Goal: Transaction & Acquisition: Purchase product/service

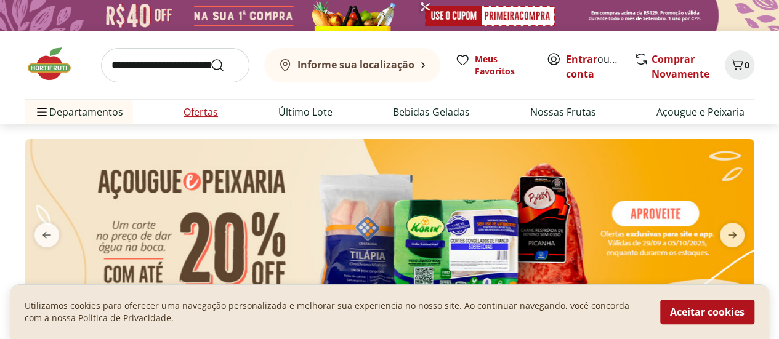
click at [202, 112] on link "Ofertas" at bounding box center [200, 112] width 34 height 15
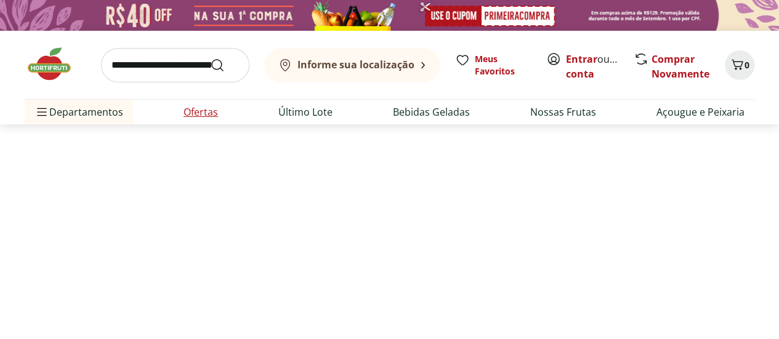
select select "**********"
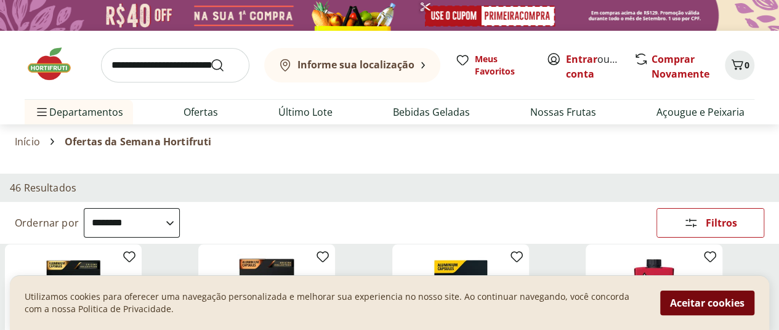
click at [692, 303] on button "Aceitar cookies" at bounding box center [707, 303] width 94 height 25
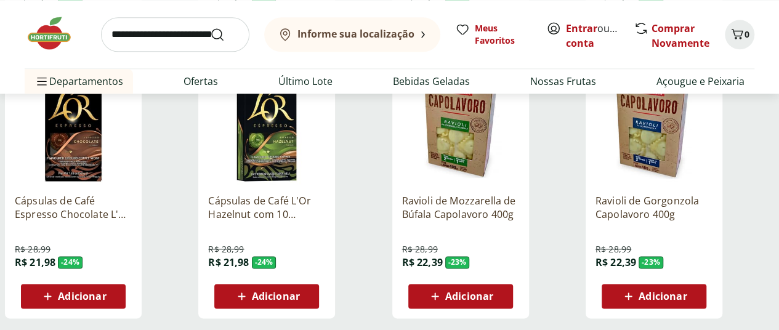
scroll to position [739, 0]
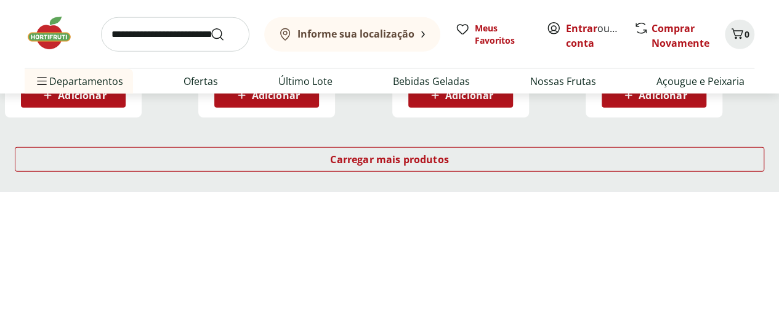
scroll to position [1724, 0]
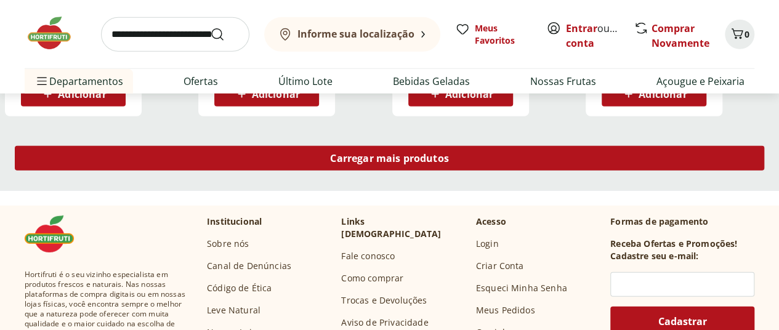
click at [449, 153] on span "Carregar mais produtos" at bounding box center [389, 158] width 119 height 10
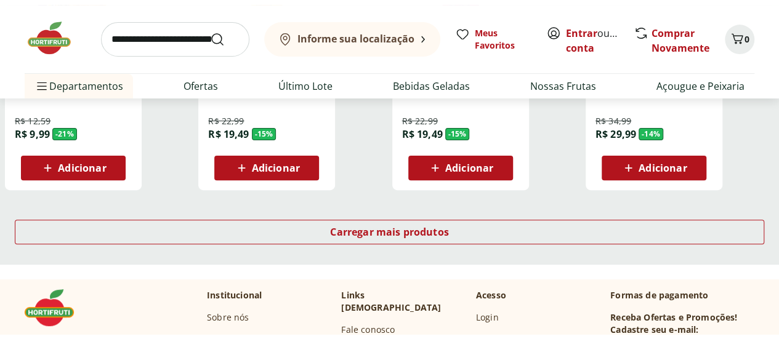
scroll to position [2462, 0]
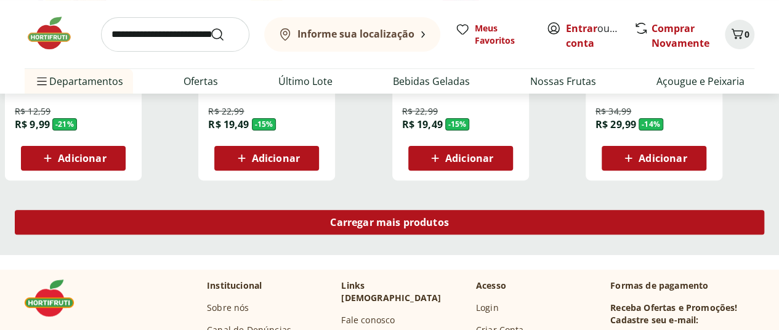
click at [449, 217] on span "Carregar mais produtos" at bounding box center [389, 222] width 119 height 10
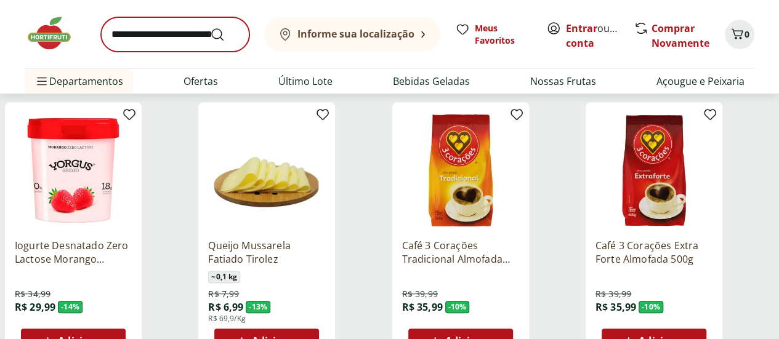
scroll to position [2401, 0]
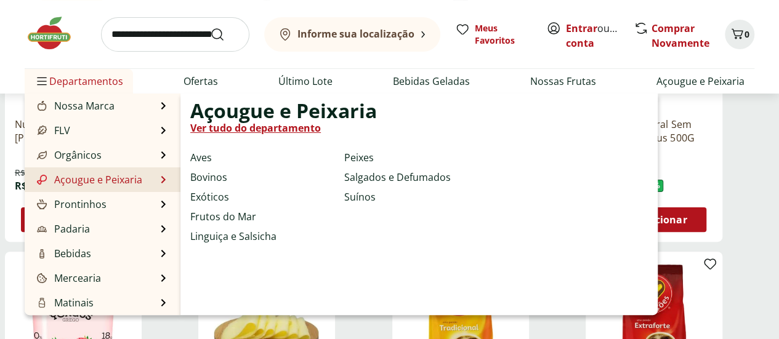
click at [76, 179] on link "Açougue e Peixaria" at bounding box center [88, 179] width 108 height 15
select select "**********"
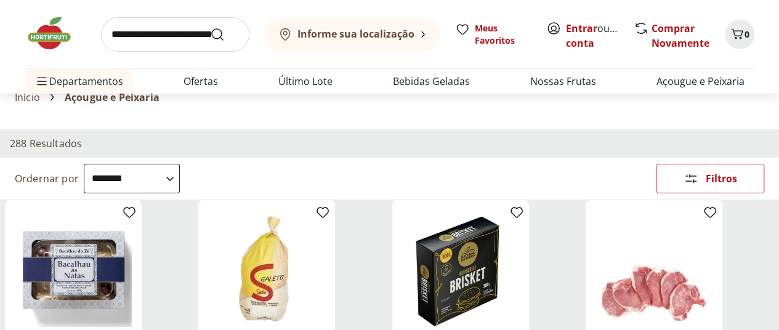
scroll to position [62, 0]
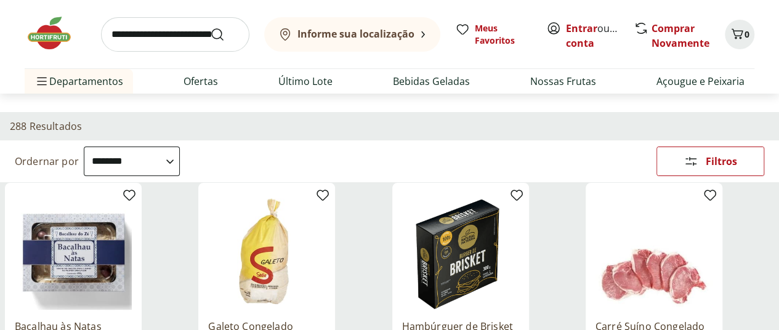
click at [0, 0] on icon at bounding box center [0, 0] width 0 height 0
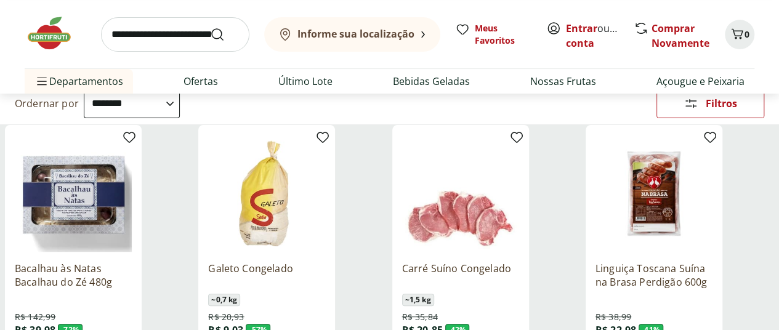
scroll to position [185, 0]
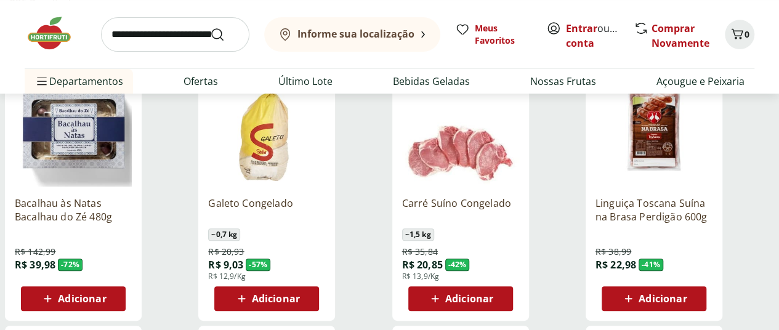
click at [0, 0] on icon at bounding box center [0, 0] width 0 height 0
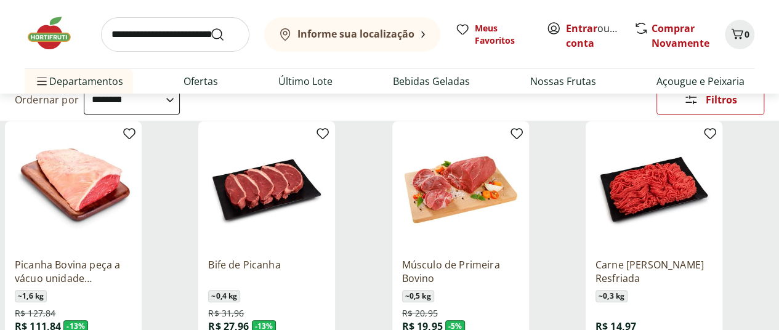
scroll to position [185, 0]
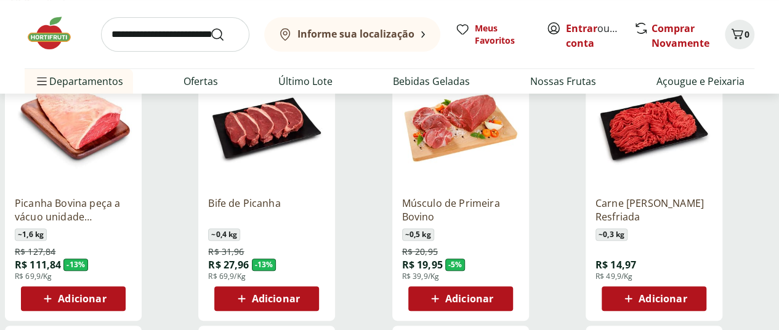
click at [696, 287] on div "Adicionar" at bounding box center [653, 298] width 85 height 22
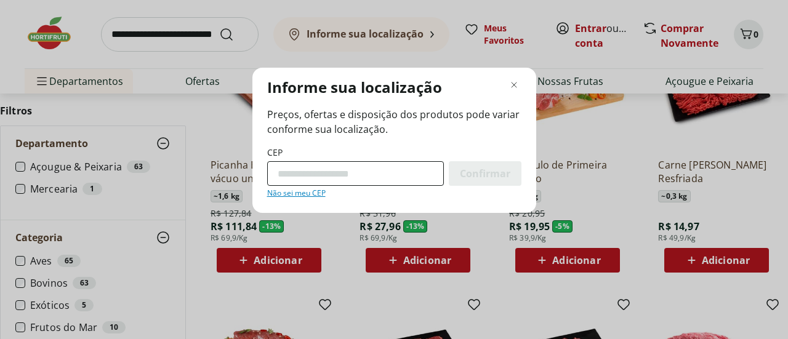
click at [380, 184] on input "CEP" at bounding box center [355, 173] width 177 height 25
click at [667, 45] on div "Informe sua localização Preços, ofertas e disposição dos produtos pode variar c…" at bounding box center [394, 169] width 788 height 339
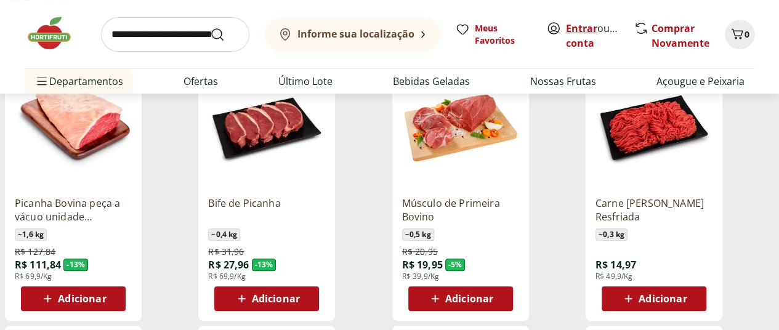
click at [584, 30] on link "Entrar" at bounding box center [581, 29] width 31 height 14
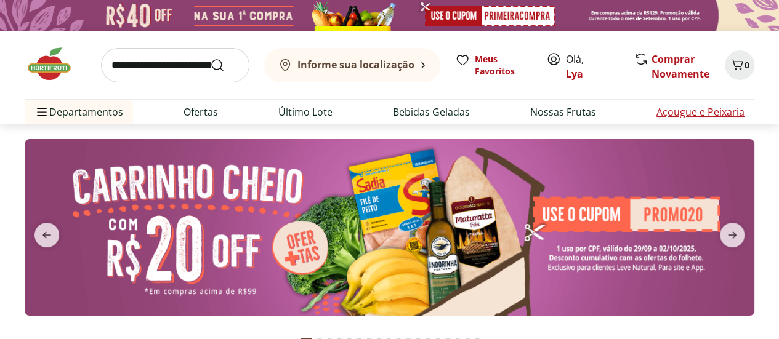
click at [678, 111] on link "Açougue e Peixaria" at bounding box center [700, 112] width 88 height 15
select select "**********"
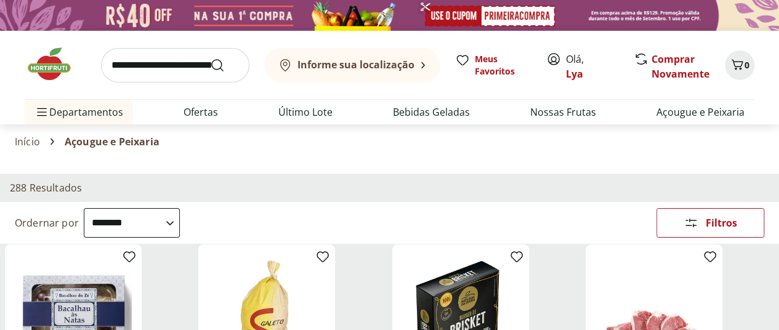
click at [0, 0] on icon at bounding box center [0, 0] width 0 height 0
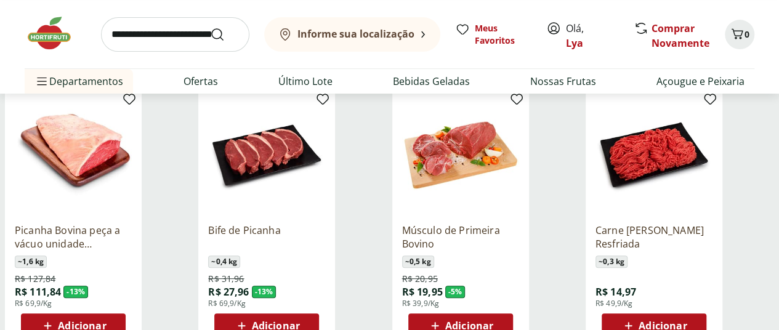
scroll to position [185, 0]
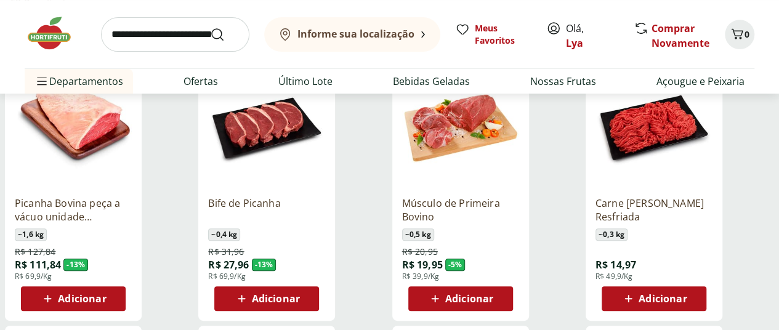
click at [686, 294] on span "Adicionar" at bounding box center [662, 299] width 48 height 10
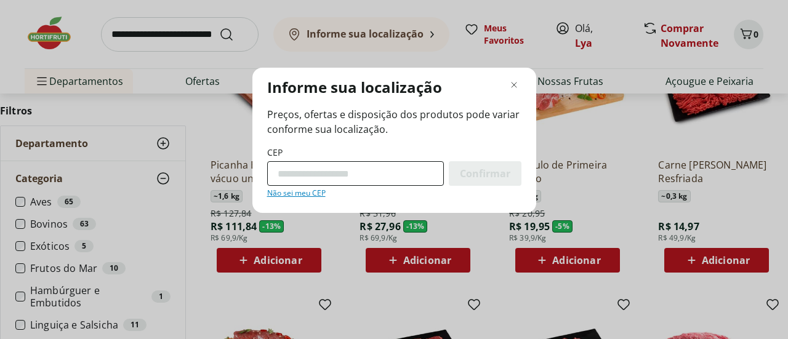
click at [397, 179] on input "CEP" at bounding box center [355, 173] width 177 height 25
type input "*********"
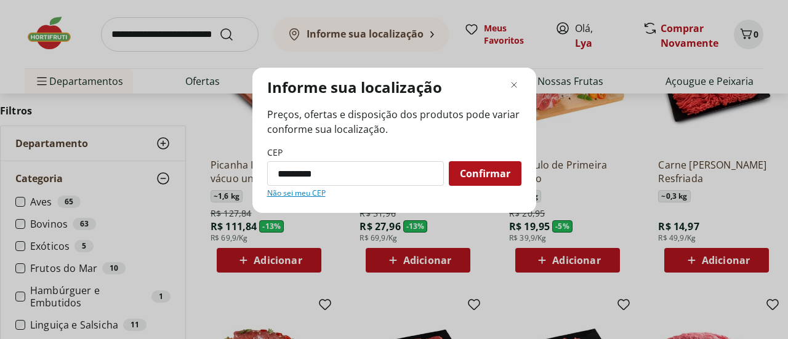
click at [460, 174] on span "Confirmar" at bounding box center [485, 174] width 50 height 10
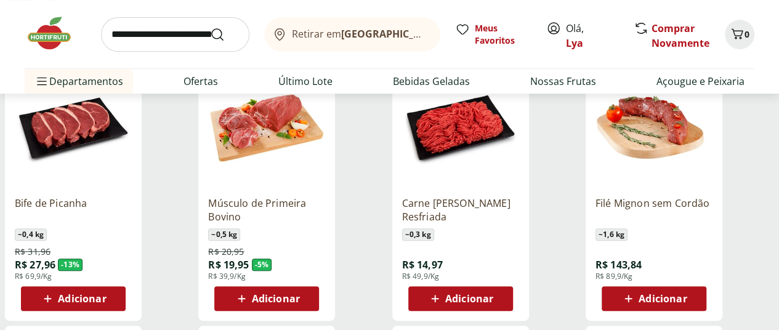
click at [493, 294] on span "Adicionar" at bounding box center [469, 299] width 48 height 10
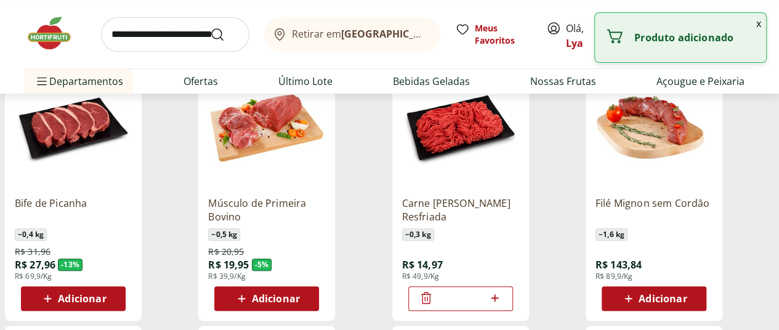
click at [502, 291] on icon at bounding box center [494, 298] width 15 height 15
type input "*"
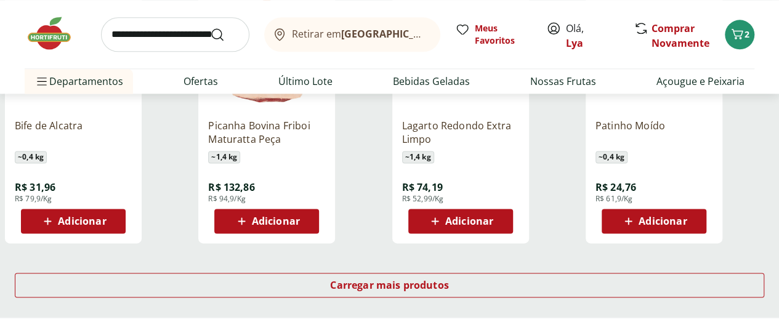
scroll to position [862, 0]
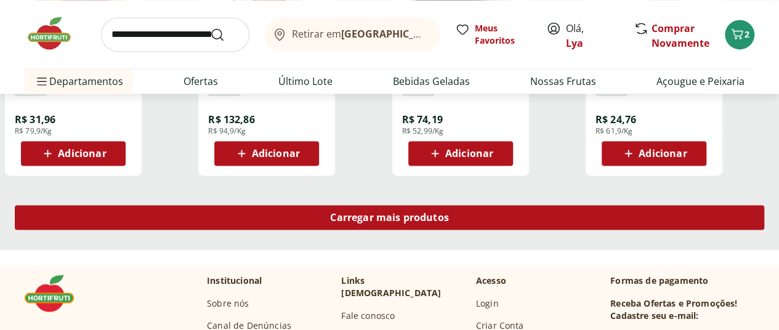
click at [449, 212] on span "Carregar mais produtos" at bounding box center [389, 217] width 119 height 10
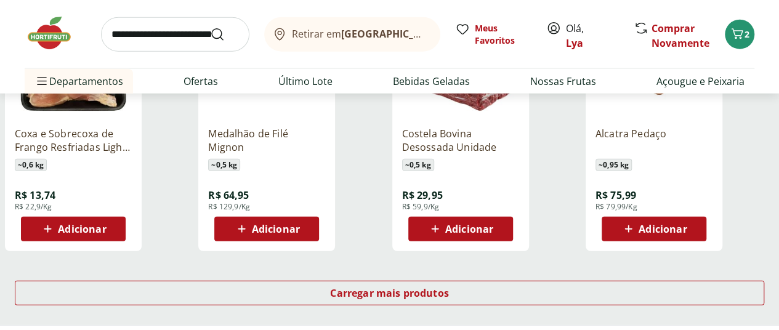
scroll to position [1601, 0]
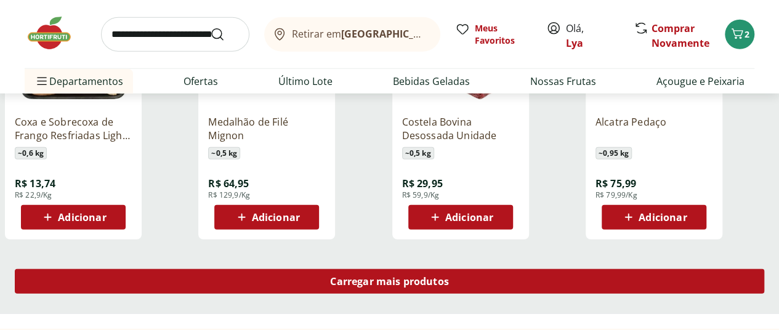
click at [449, 276] on span "Carregar mais produtos" at bounding box center [389, 281] width 119 height 10
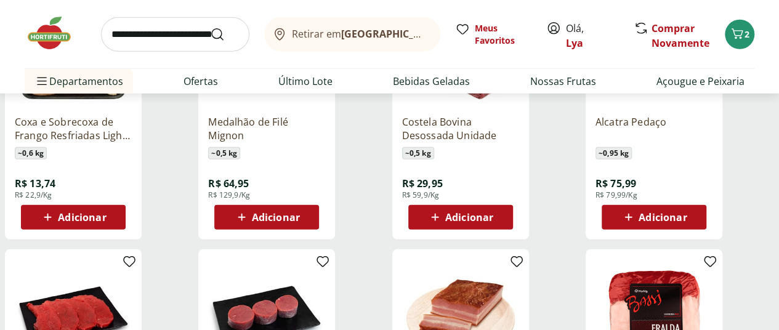
click at [671, 55] on div "Retirar em Rio de Janeiro/RJ Meus Favoritos Olá, Lya Comprar Novamente 2" at bounding box center [389, 34] width 729 height 68
